Goal: Navigation & Orientation: Find specific page/section

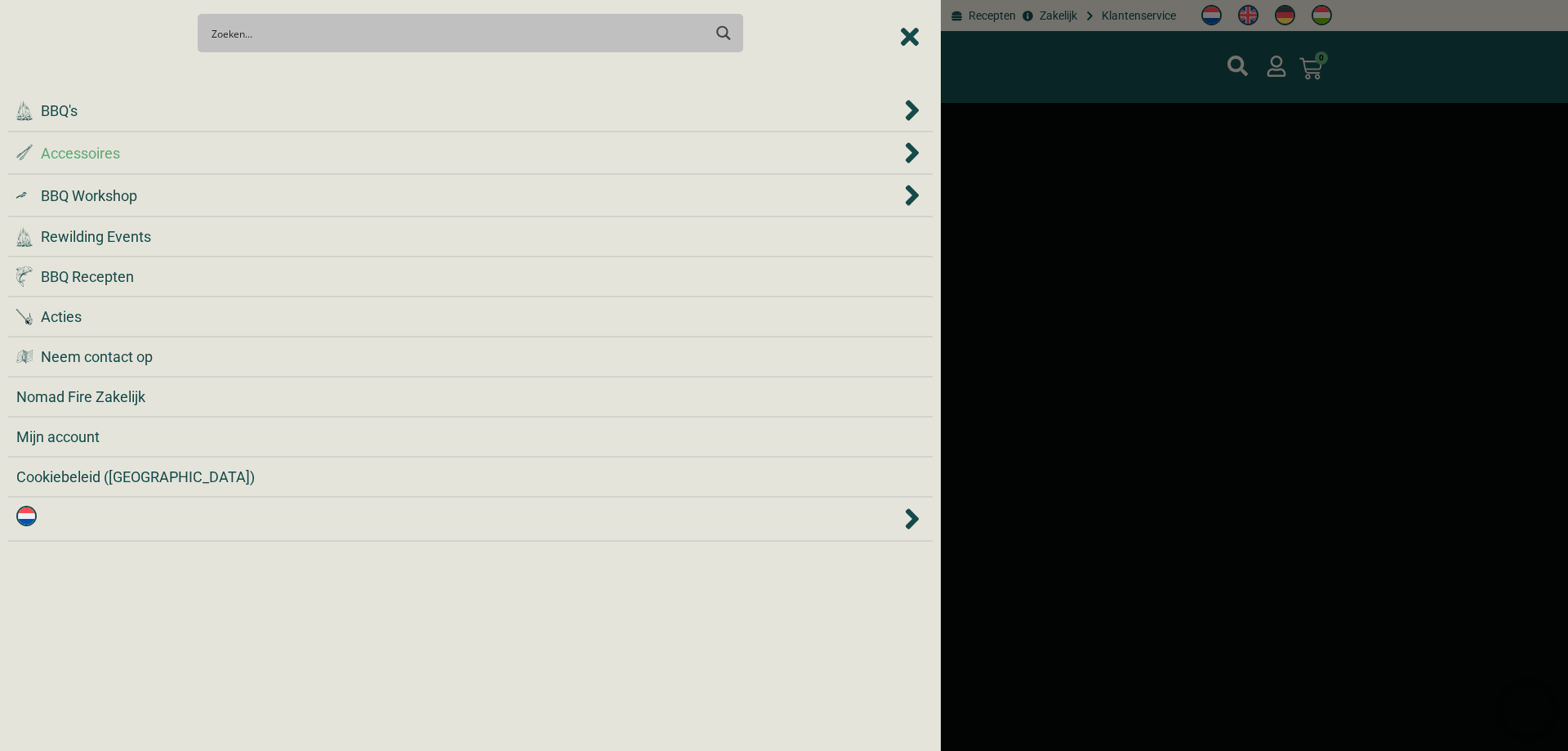
click at [180, 160] on div ".st0 { fill: #2c4a4e; } .st1 { fill: url(#Naamloos_verloop_2); } .st2 { fill: #…" at bounding box center [459, 153] width 885 height 22
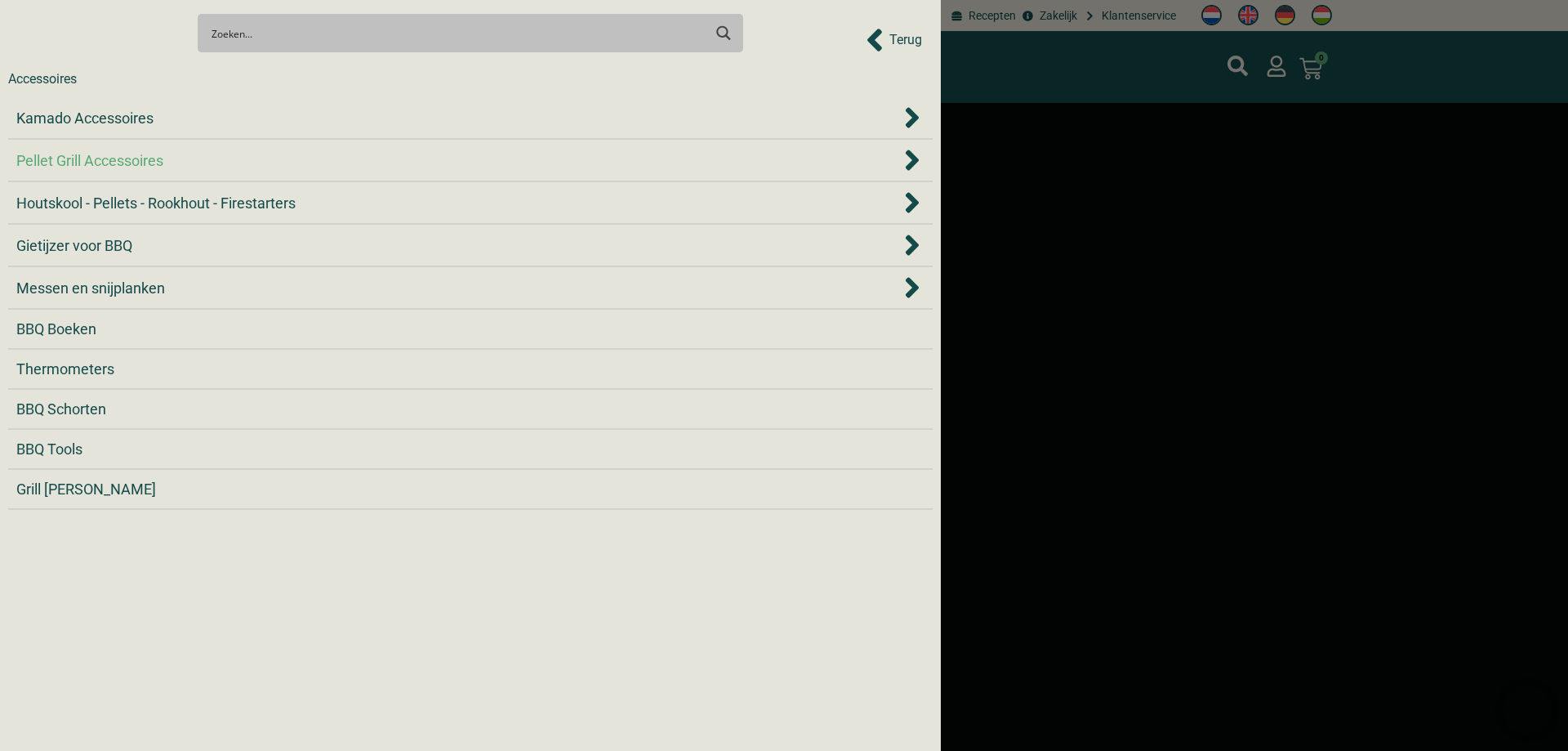
click at [179, 161] on div "Pellet Grill Accessoires" at bounding box center [459, 160] width 885 height 22
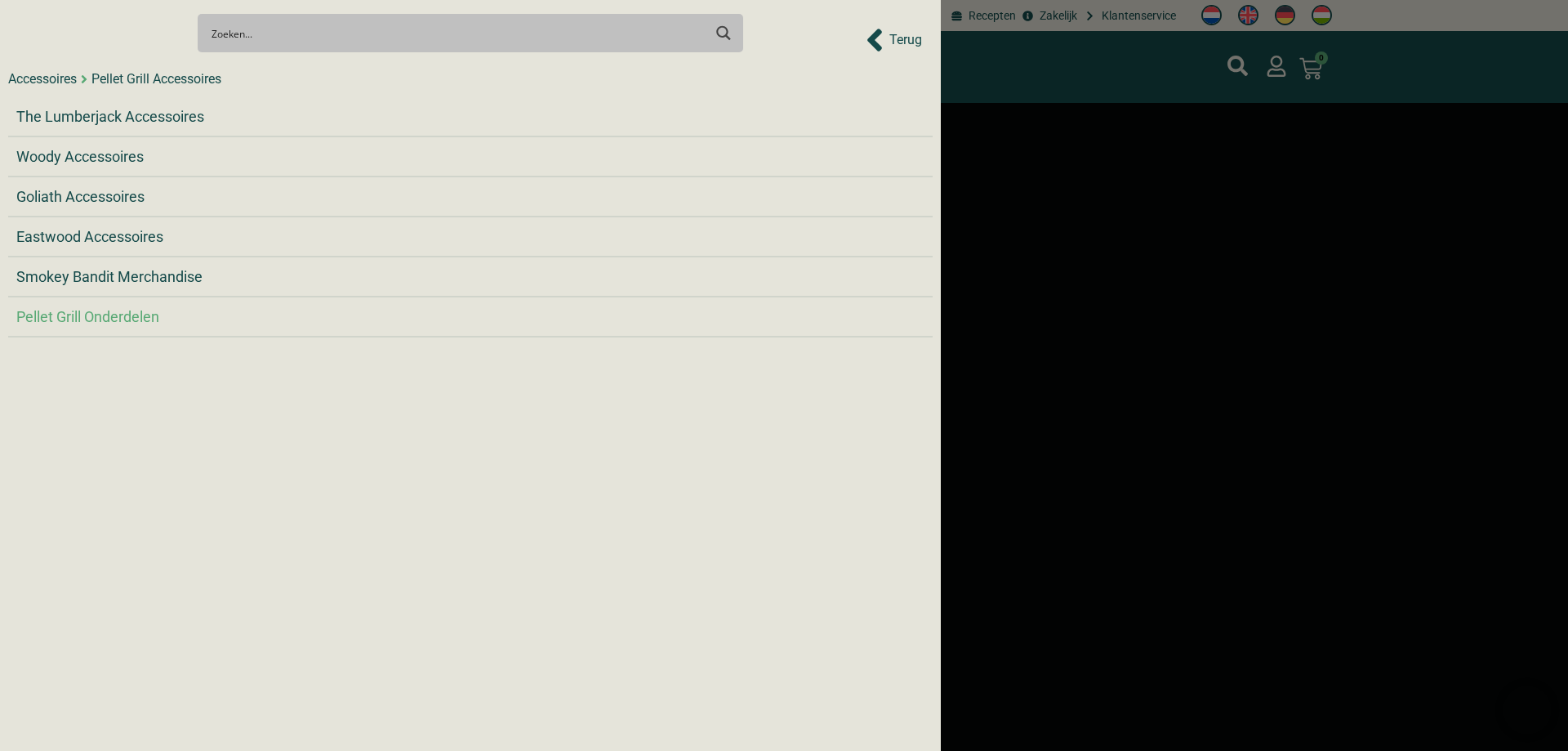
click at [145, 318] on span "Pellet Grill Onderdelen" at bounding box center [88, 316] width 143 height 22
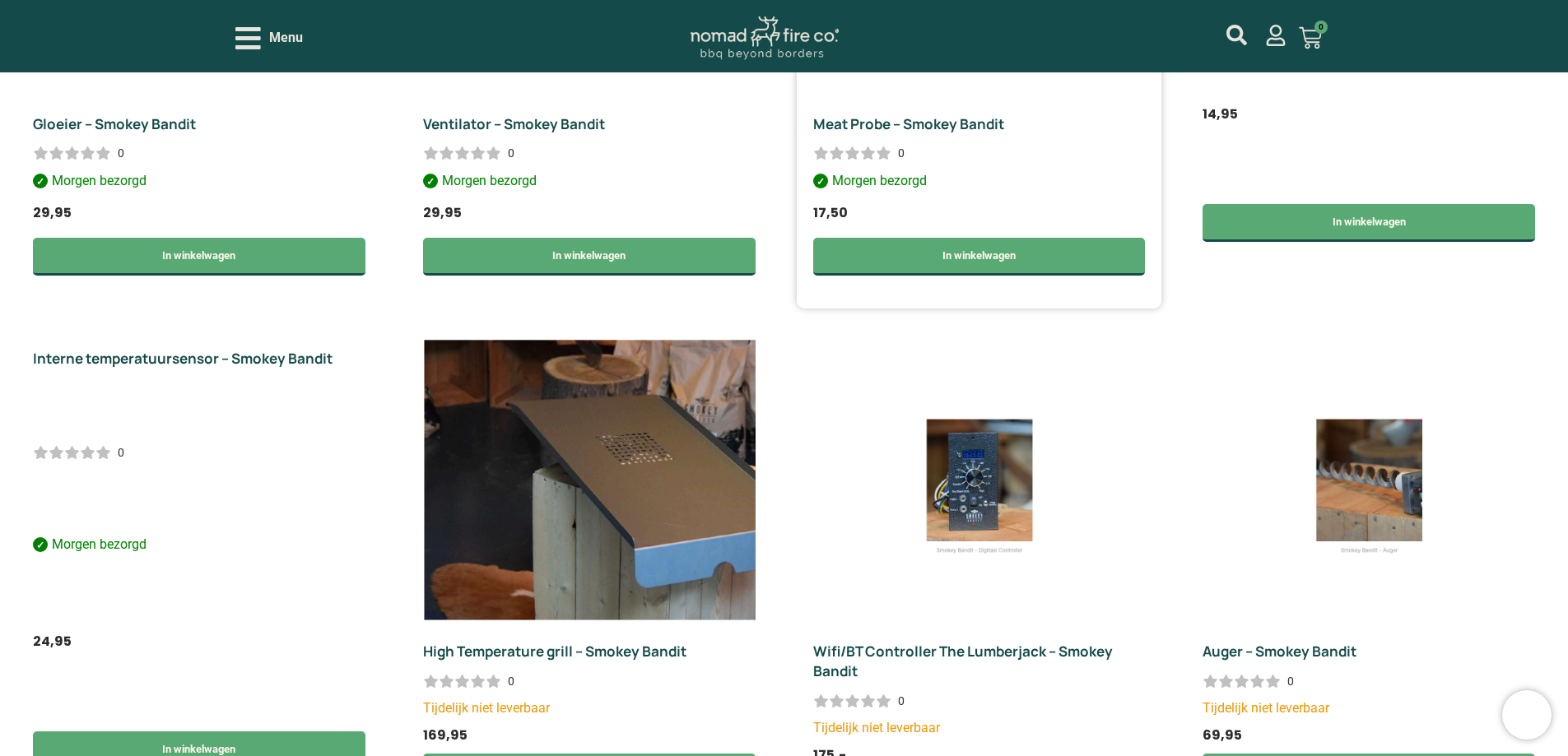
scroll to position [724, 0]
